Goal: Information Seeking & Learning: Learn about a topic

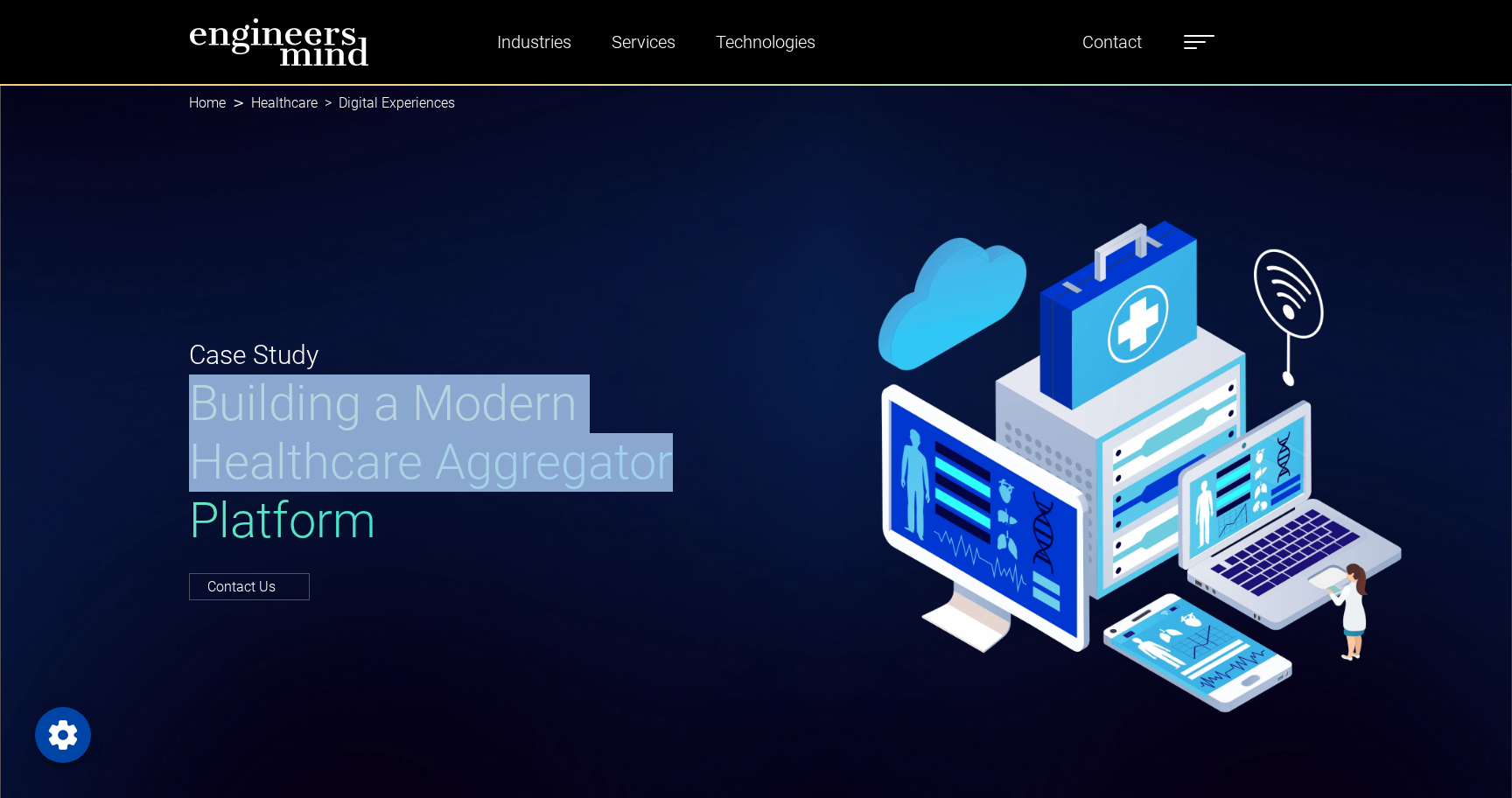
drag, startPoint x: 194, startPoint y: 398, endPoint x: 663, endPoint y: 464, distance: 473.6
click at [663, 464] on span "Building a Modern Healthcare Aggregator Platform" at bounding box center [431, 462] width 484 height 175
copy span "Building a Modern Healthcare Aggregato"
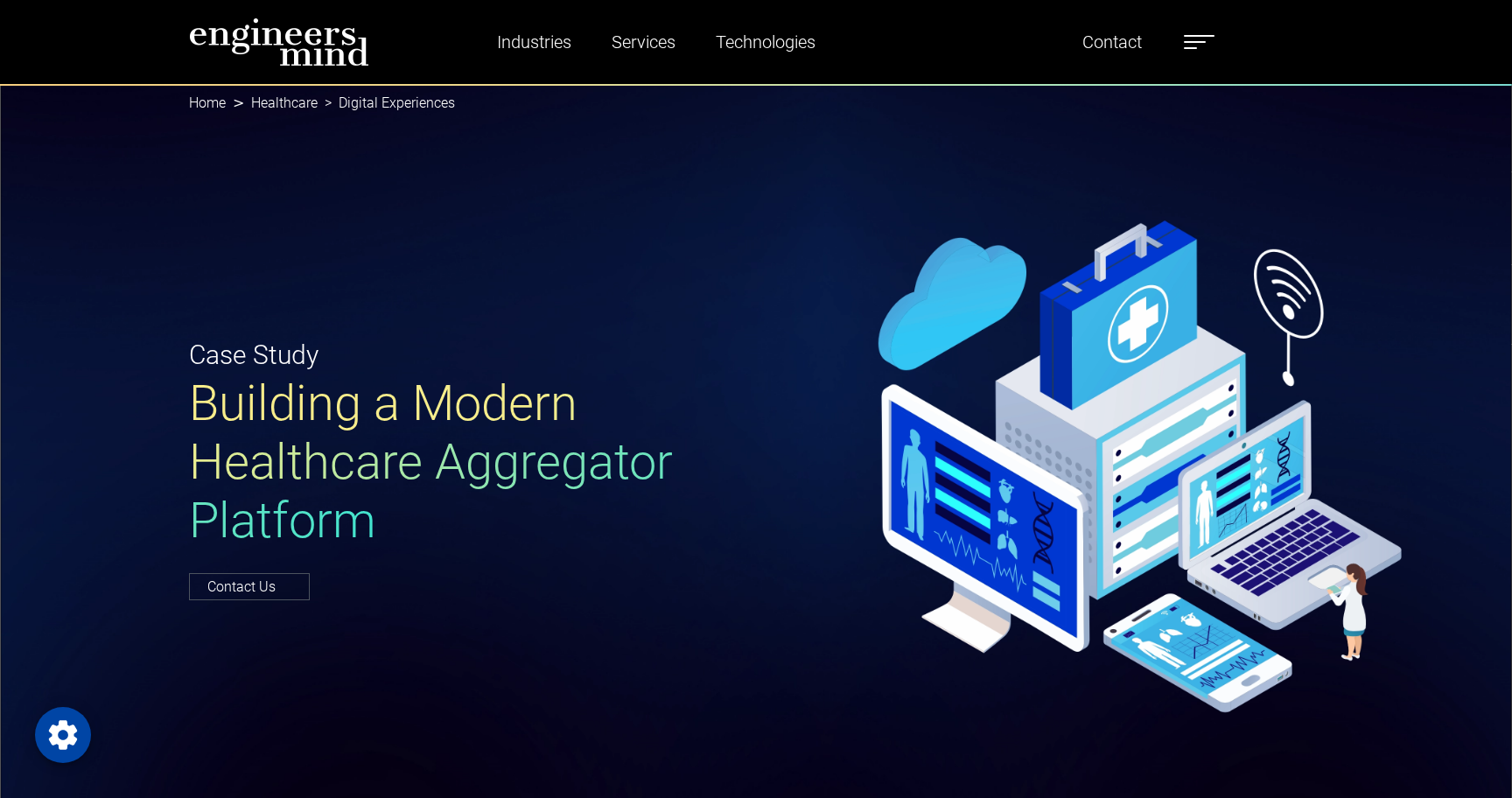
click at [686, 371] on p "Case Study" at bounding box center [467, 355] width 556 height 39
